Goal: Task Accomplishment & Management: Manage account settings

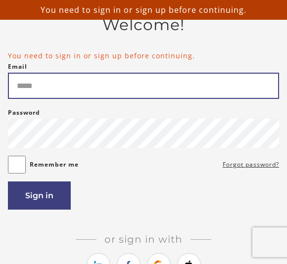
click at [61, 95] on input "Email" at bounding box center [143, 86] width 271 height 26
click at [67, 92] on input "Email" at bounding box center [143, 86] width 271 height 26
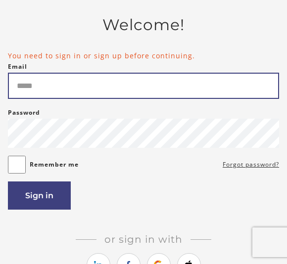
click at [93, 91] on input "Email" at bounding box center [143, 86] width 271 height 26
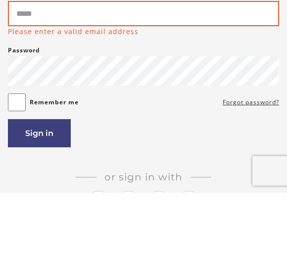
click at [48, 73] on input "Email" at bounding box center [143, 85] width 271 height 25
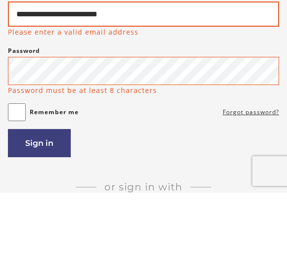
type input "**********"
click at [39, 200] on button "Sign in" at bounding box center [39, 214] width 63 height 28
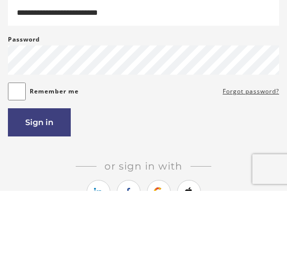
click at [45, 181] on button "Sign in" at bounding box center [39, 195] width 63 height 28
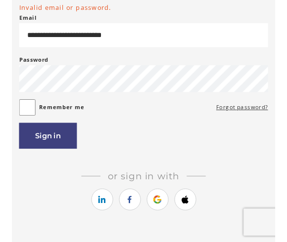
scroll to position [6, 0]
